Goal: Navigation & Orientation: Find specific page/section

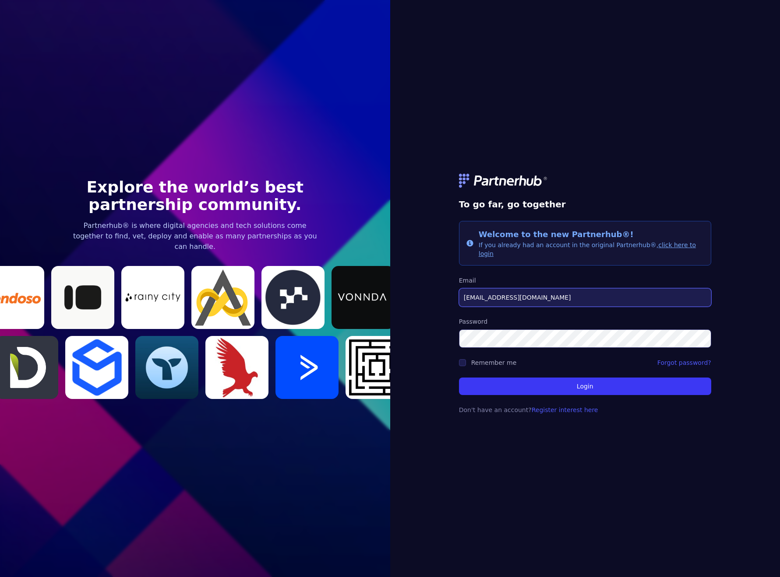
type input "[EMAIL_ADDRESS][DOMAIN_NAME]"
click at [478, 352] on form "To go far, go together Info Welcome to the new Partnerhub®! If you already had …" at bounding box center [585, 289] width 252 height 272
click at [464, 359] on input "Remember me" at bounding box center [462, 362] width 7 height 7
checkbox input "true"
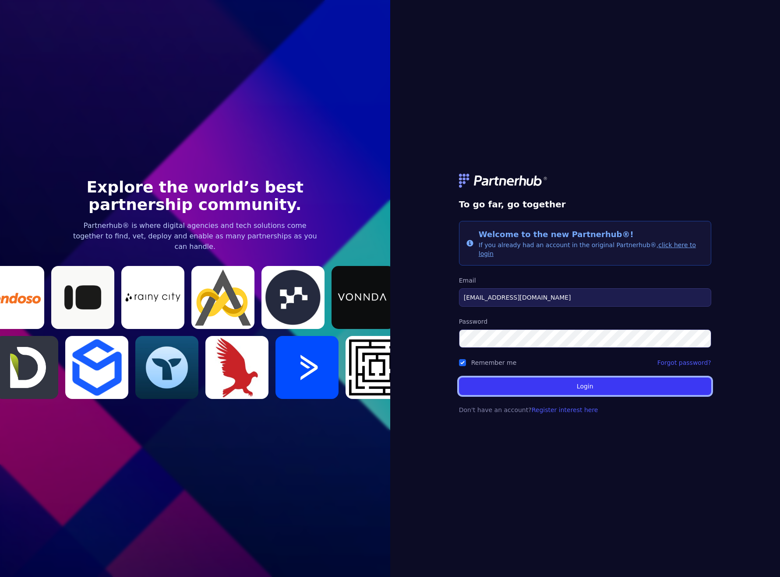
click at [546, 378] on button "Login" at bounding box center [585, 387] width 252 height 18
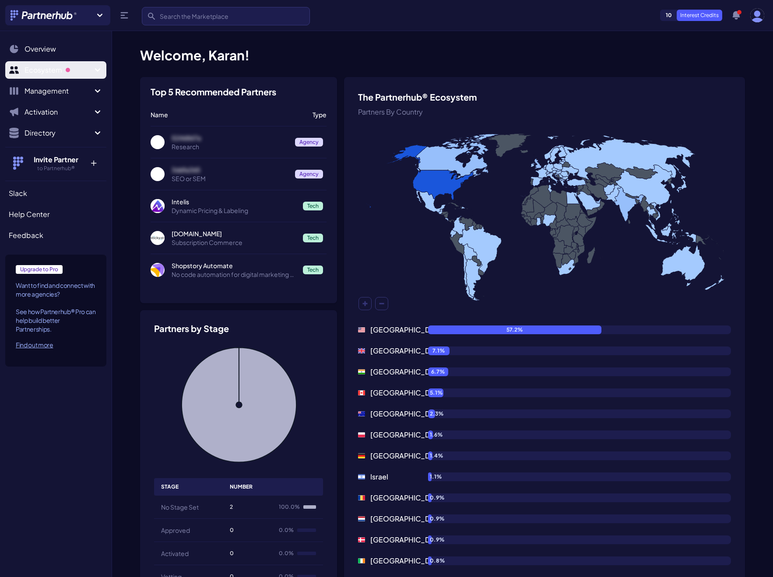
click at [50, 65] on span "Ecosystem" at bounding box center [59, 70] width 68 height 11
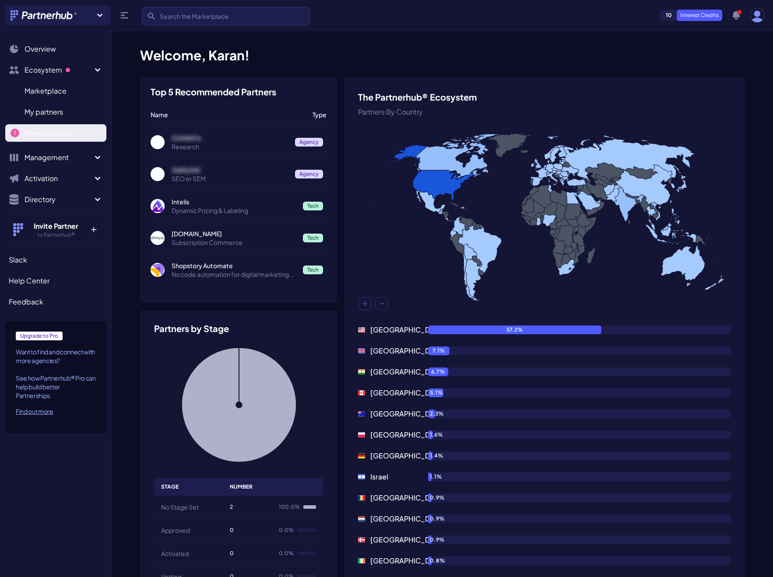
click at [52, 133] on span "New matches" at bounding box center [48, 133] width 46 height 11
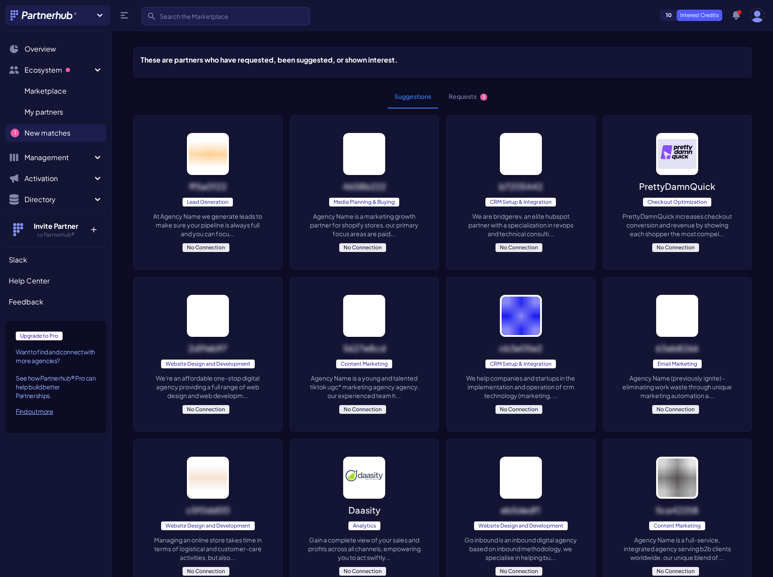
drag, startPoint x: 470, startPoint y: 95, endPoint x: 478, endPoint y: 105, distance: 13.7
click at [470, 95] on button "Requests 1" at bounding box center [468, 97] width 53 height 24
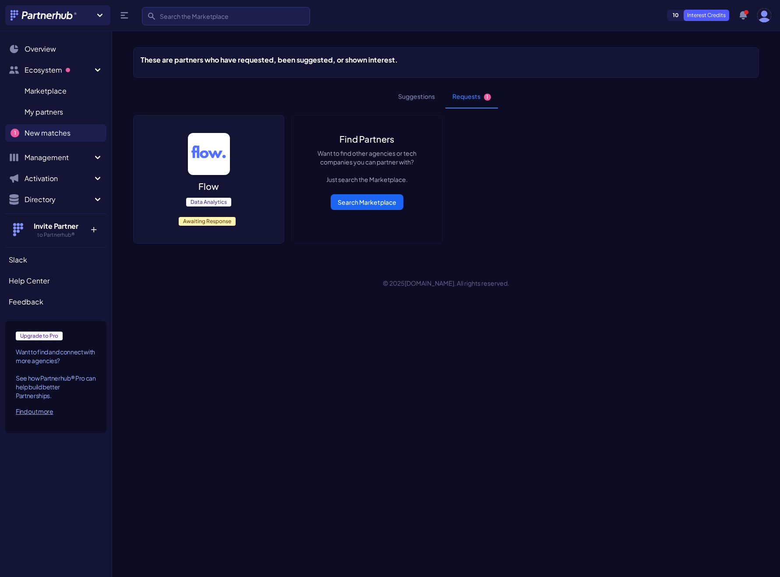
click at [214, 158] on img at bounding box center [209, 154] width 42 height 42
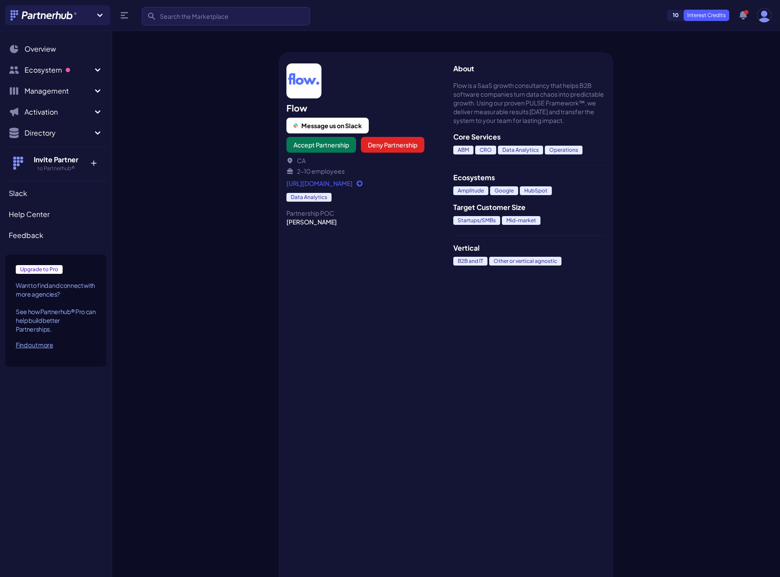
click at [358, 185] on link "https://www.theuserflow.co/" at bounding box center [362, 183] width 152 height 9
